Goal: Task Accomplishment & Management: Use online tool/utility

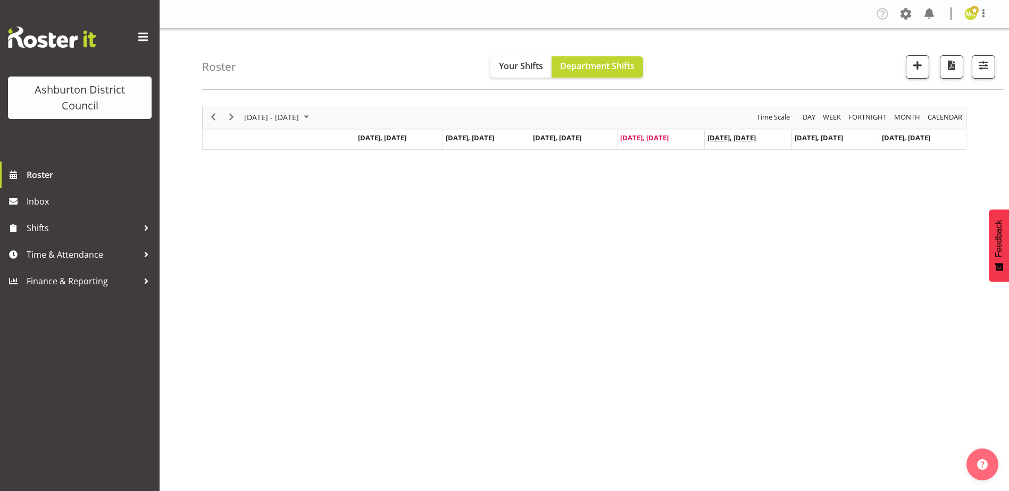
click at [723, 142] on span "[DATE], [DATE]" at bounding box center [731, 138] width 48 height 10
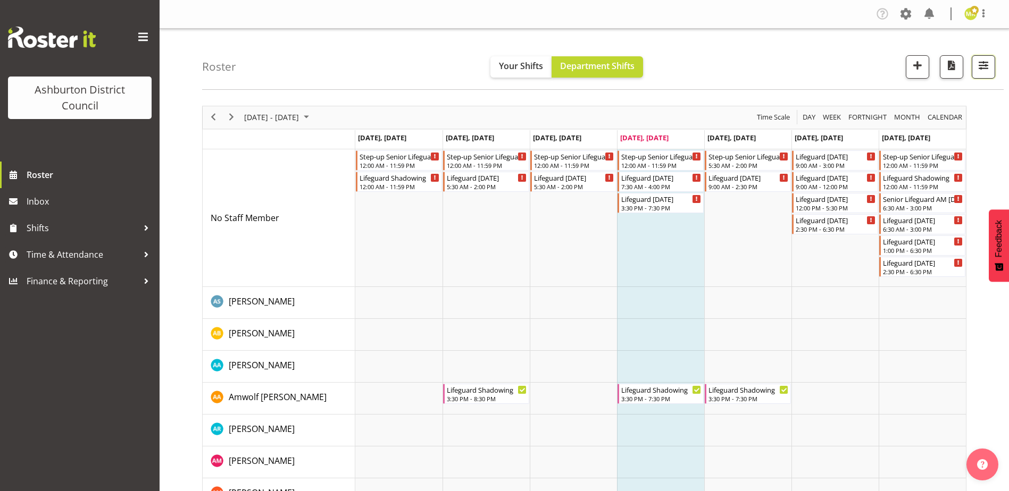
click at [994, 68] on button "button" at bounding box center [983, 66] width 23 height 23
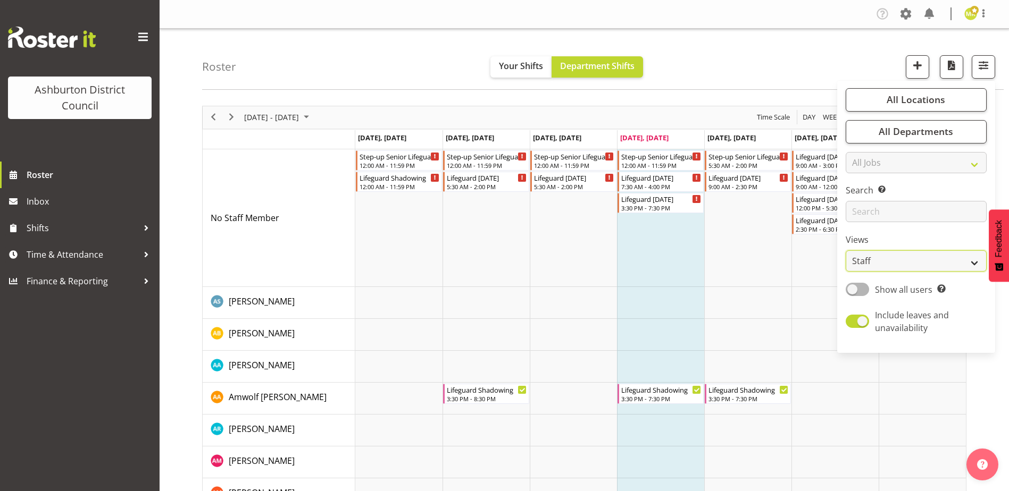
click at [933, 262] on select "Staff Role Shift - Horizontal Shift - Vertical Staff - Location" at bounding box center [916, 260] width 141 height 21
select select "shift"
click at [846, 250] on select "Staff Role Shift - Horizontal Shift - Vertical Staff - Location" at bounding box center [916, 260] width 141 height 21
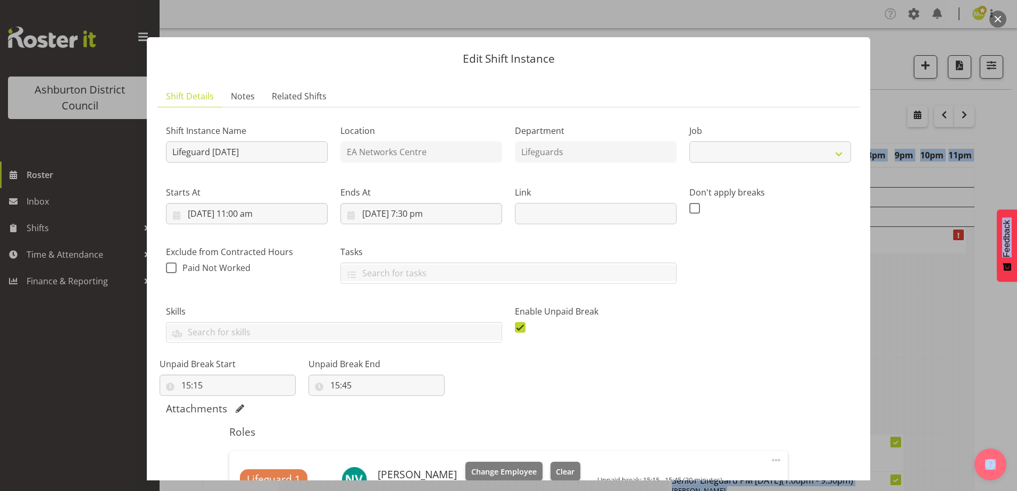
click at [1008, 111] on html "Ashburton District Council Roster Inbox Shifts Time & Attendance Finance & Repo…" at bounding box center [508, 245] width 1017 height 491
select select "38"
click at [994, 21] on button "button" at bounding box center [997, 19] width 17 height 17
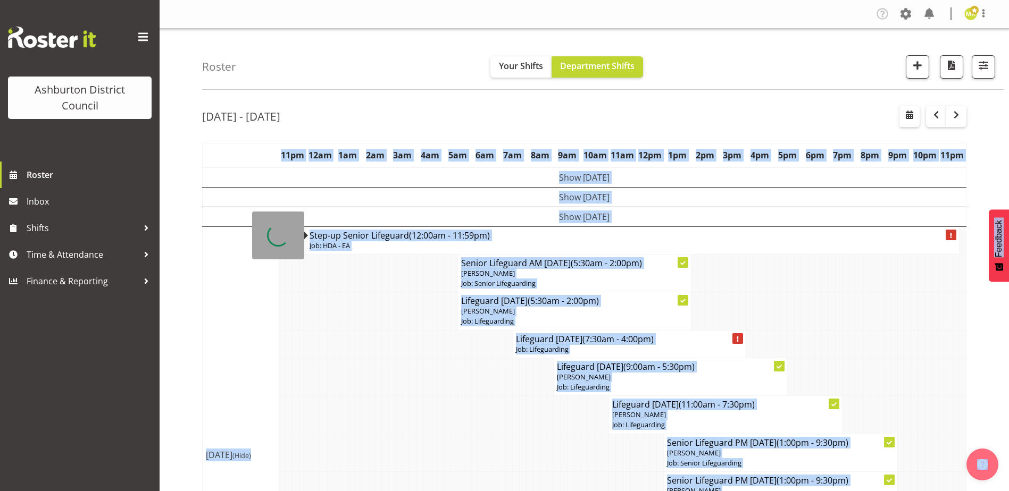
click at [913, 322] on td at bounding box center [914, 311] width 7 height 38
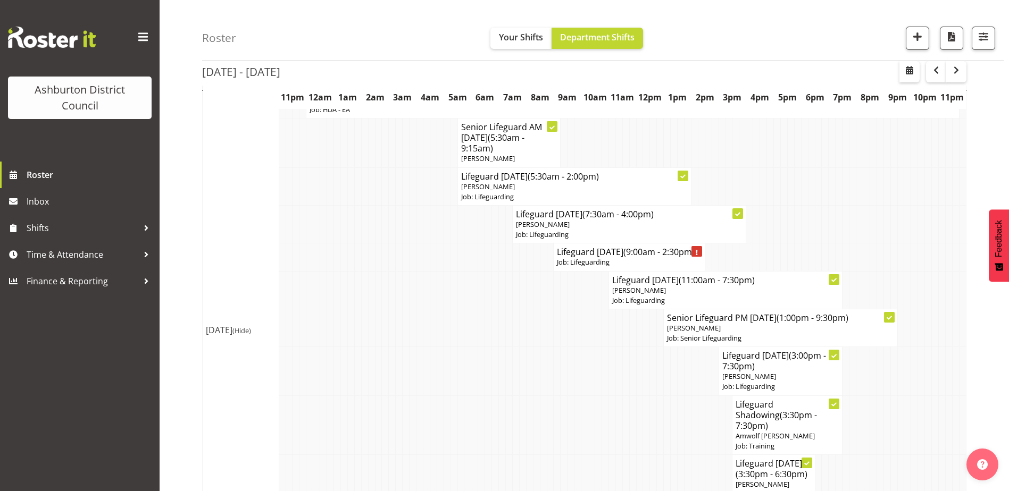
scroll to position [427, 0]
